Goal: Information Seeking & Learning: Learn about a topic

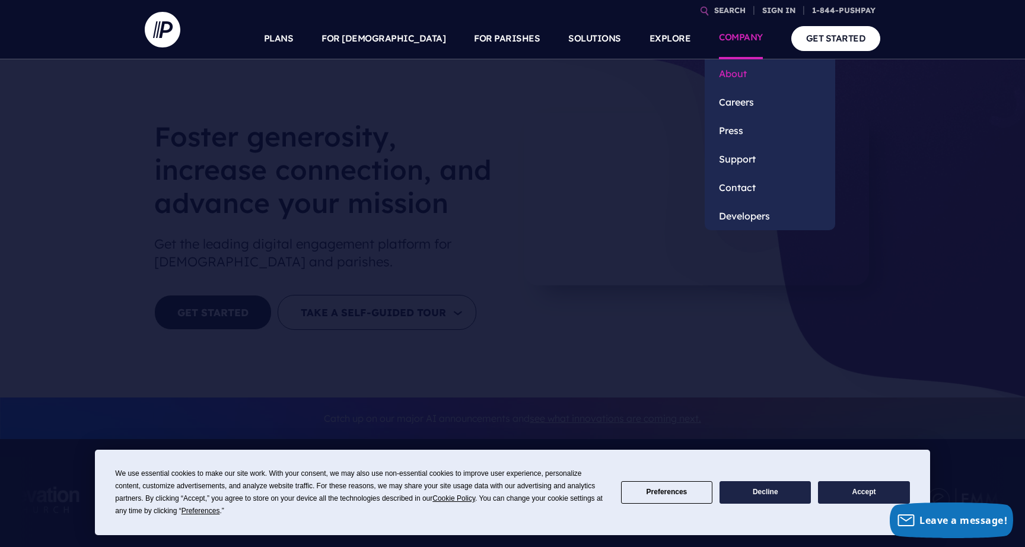
click at [738, 79] on link "About" at bounding box center [769, 73] width 130 height 28
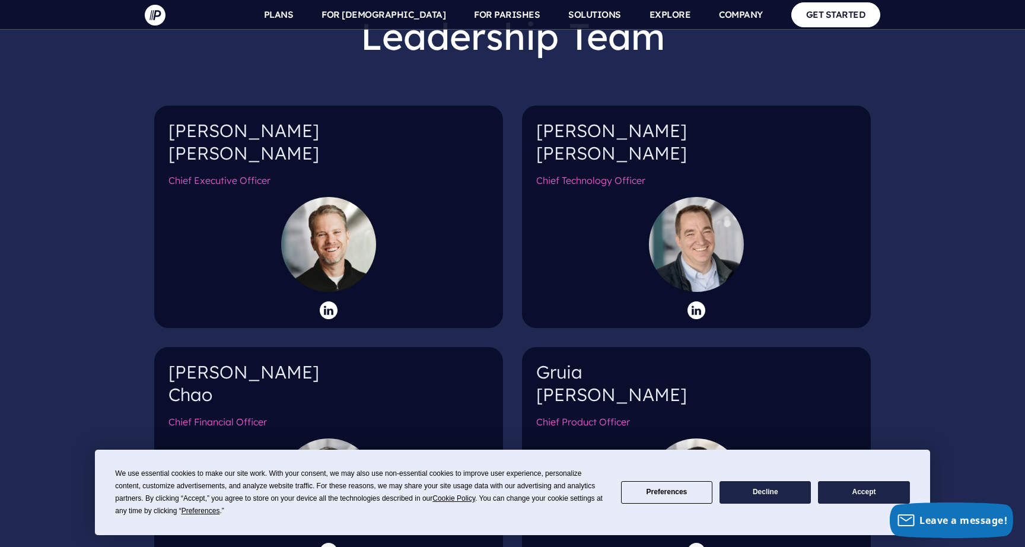
scroll to position [1199, 0]
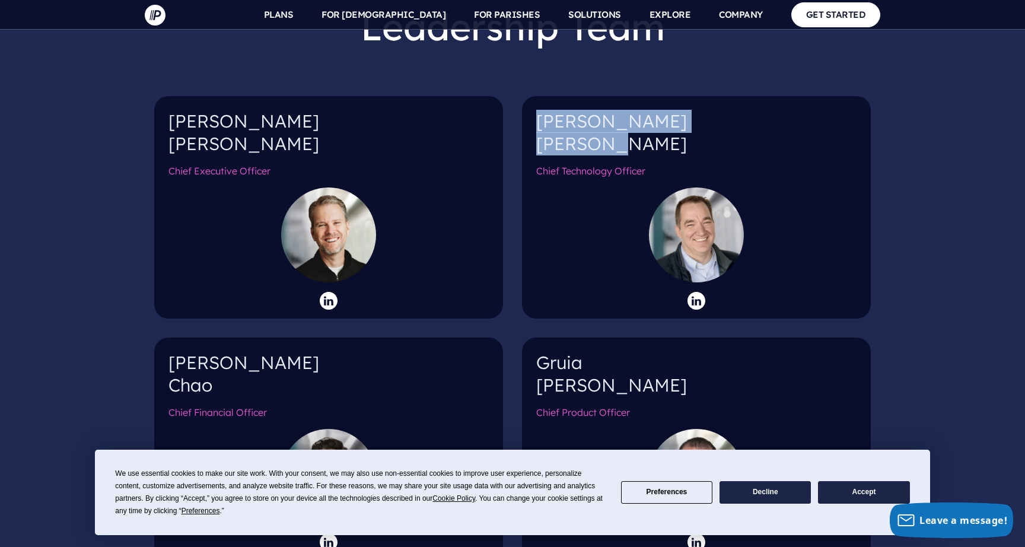
drag, startPoint x: 621, startPoint y: 117, endPoint x: 535, endPoint y: 95, distance: 88.7
click at [535, 96] on div "Aaron Senneff Chief Technology Officer" at bounding box center [696, 207] width 349 height 222
copy h4 "Aaron Senneff"
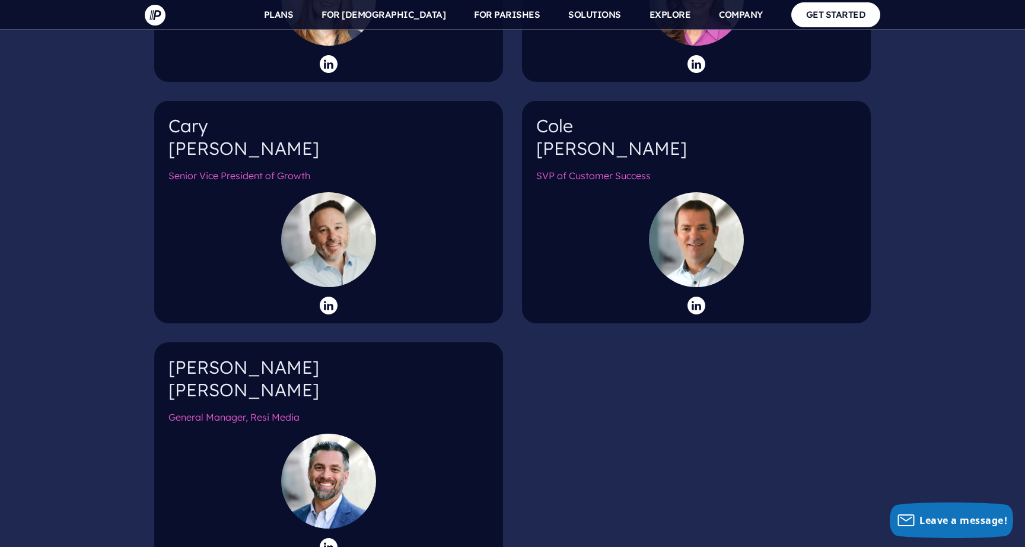
scroll to position [1907, 0]
